Goal: Browse casually

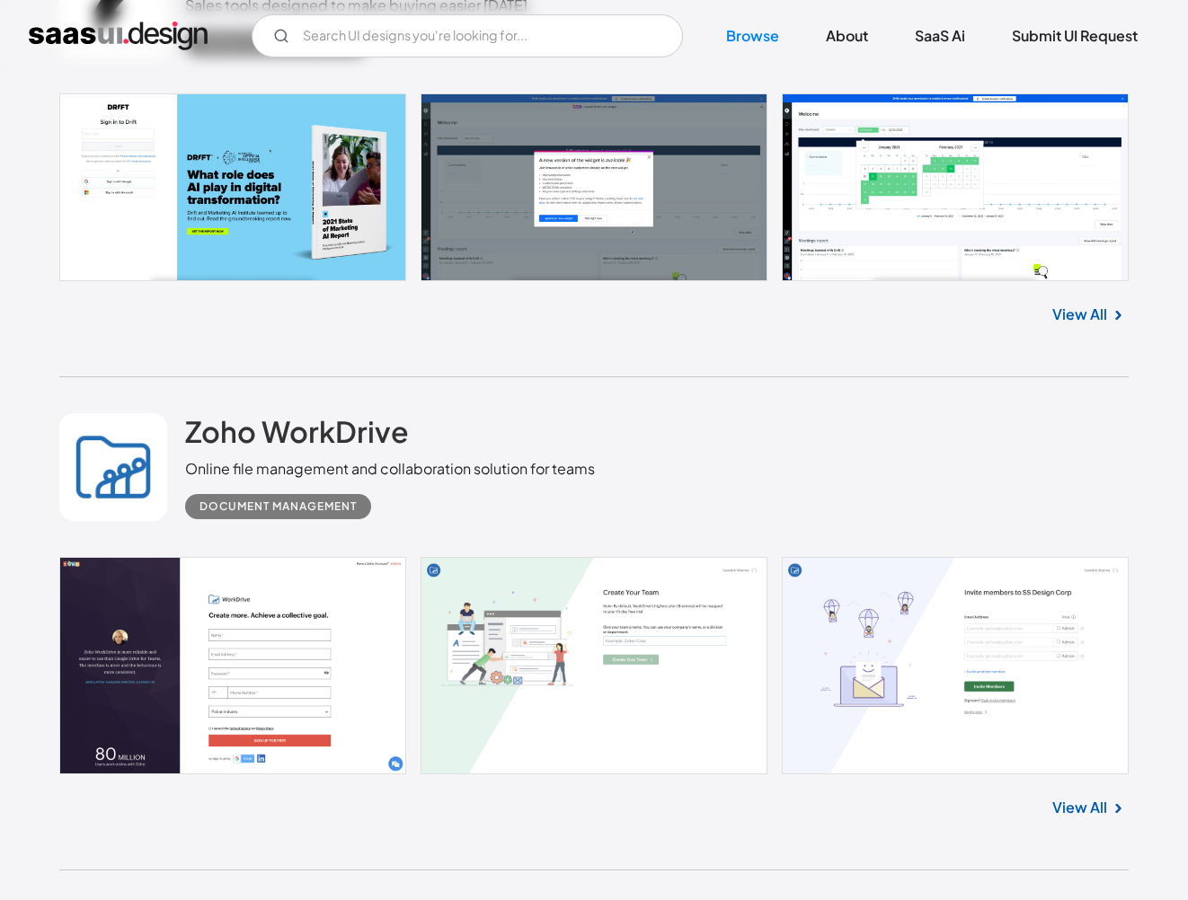
scroll to position [11139, 0]
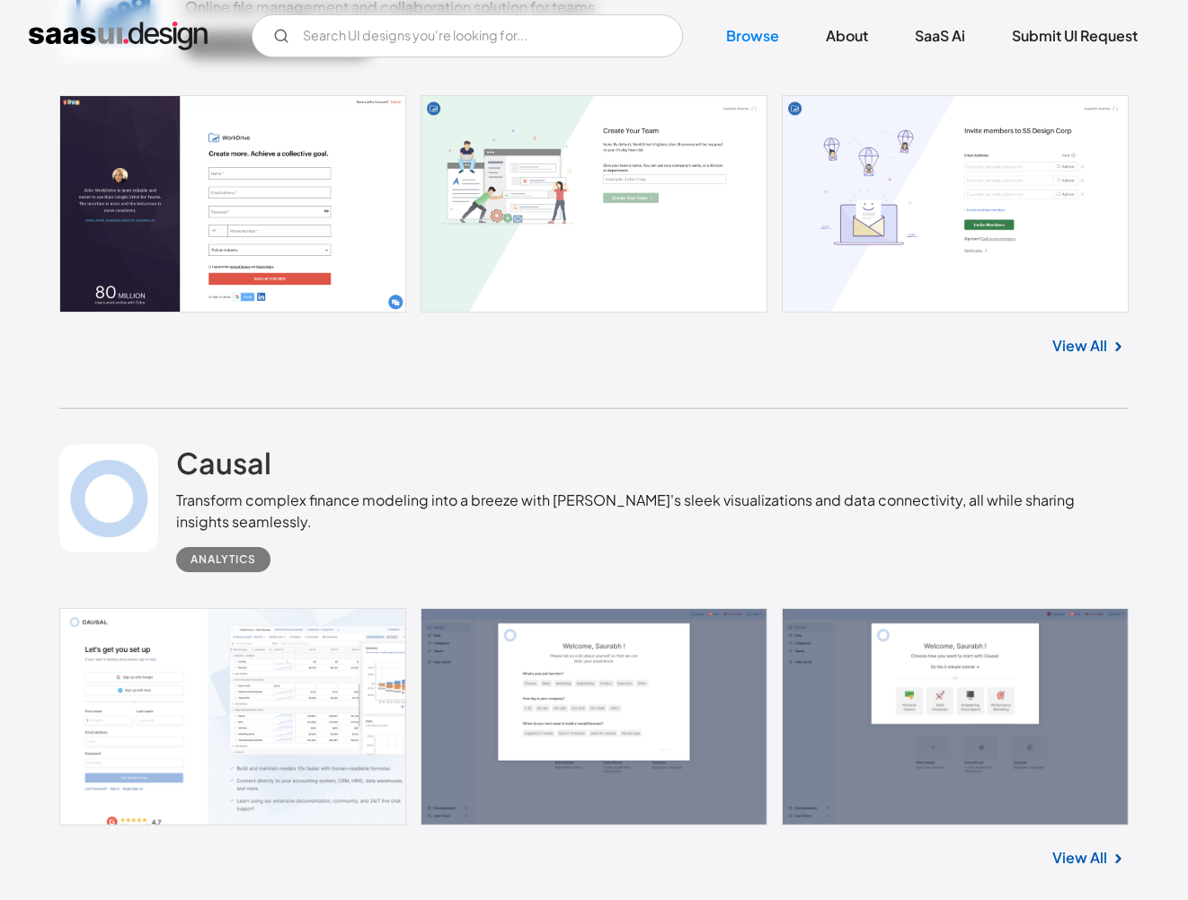
click at [467, 649] on link at bounding box center [593, 716] width 1069 height 217
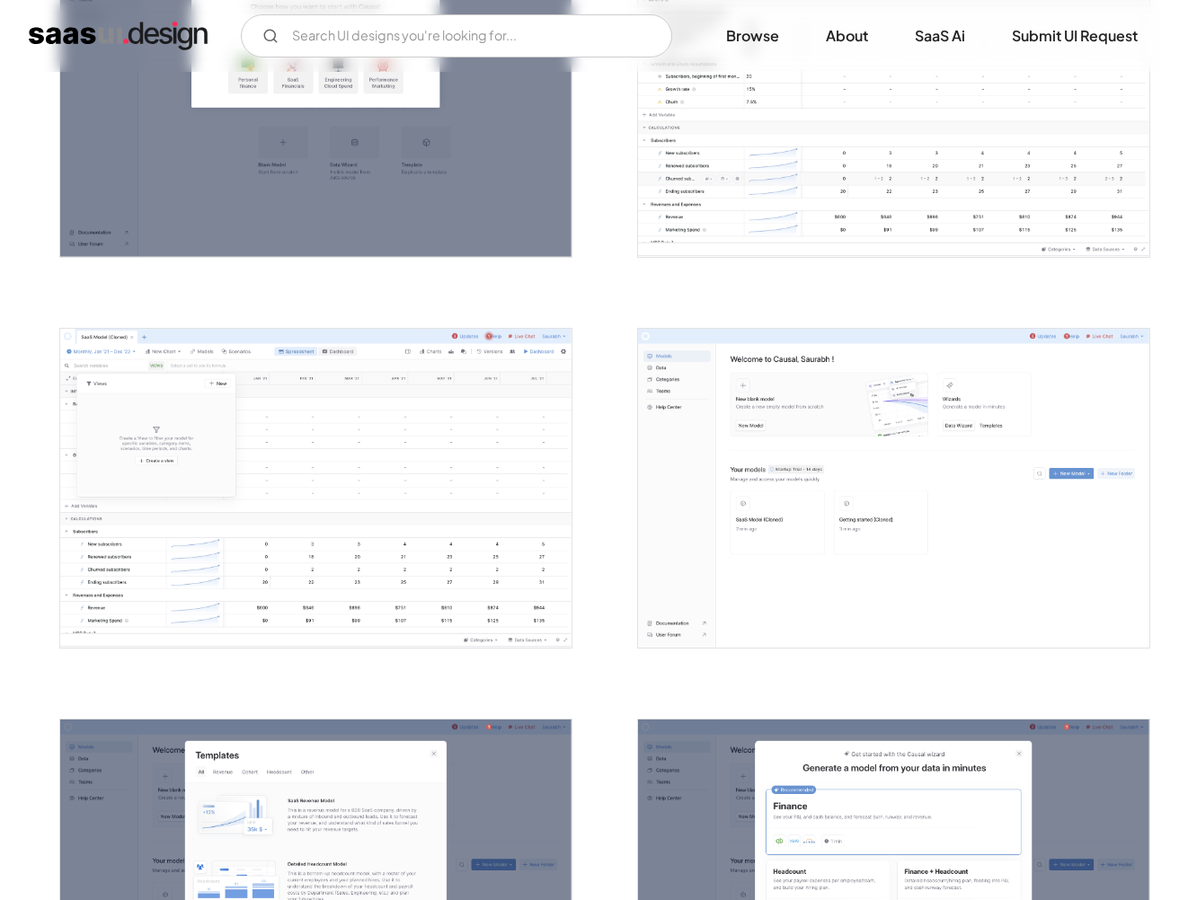
scroll to position [1362, 0]
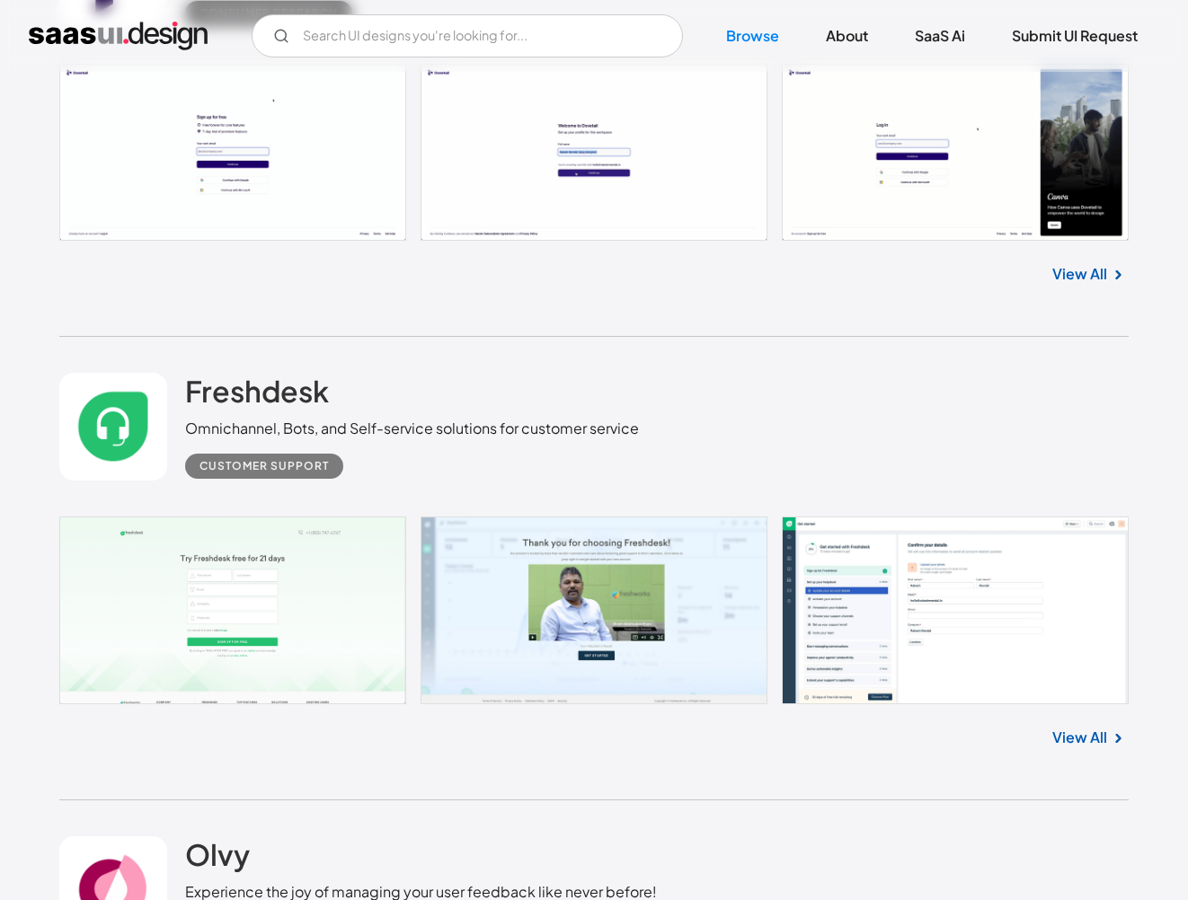
scroll to position [13672, 0]
